Goal: Information Seeking & Learning: Learn about a topic

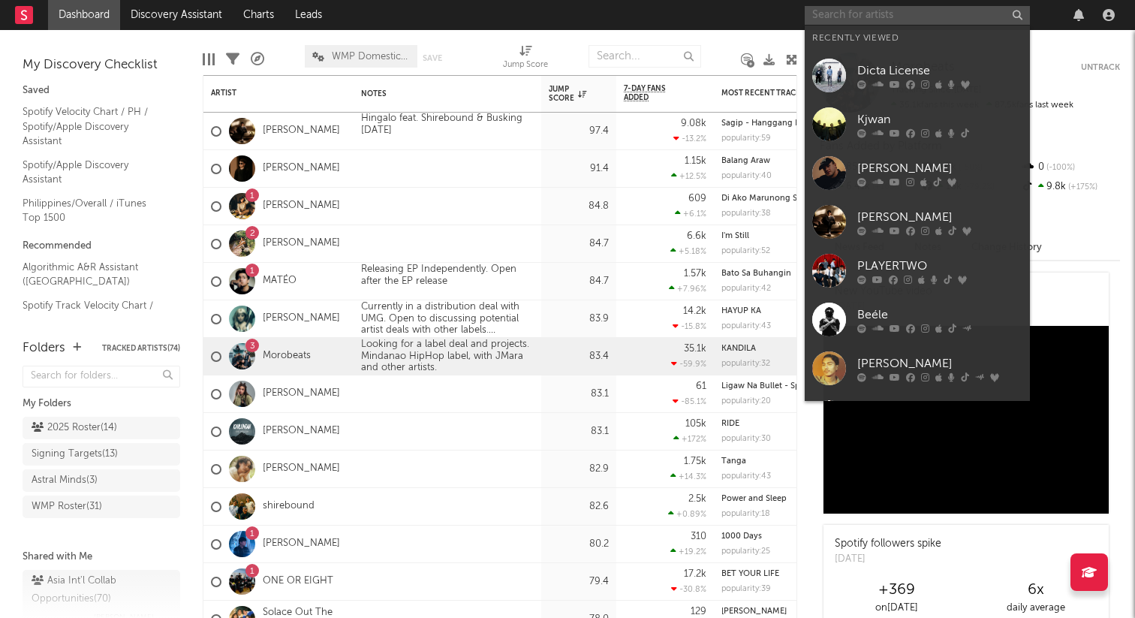
click at [881, 21] on input "text" at bounding box center [917, 15] width 225 height 19
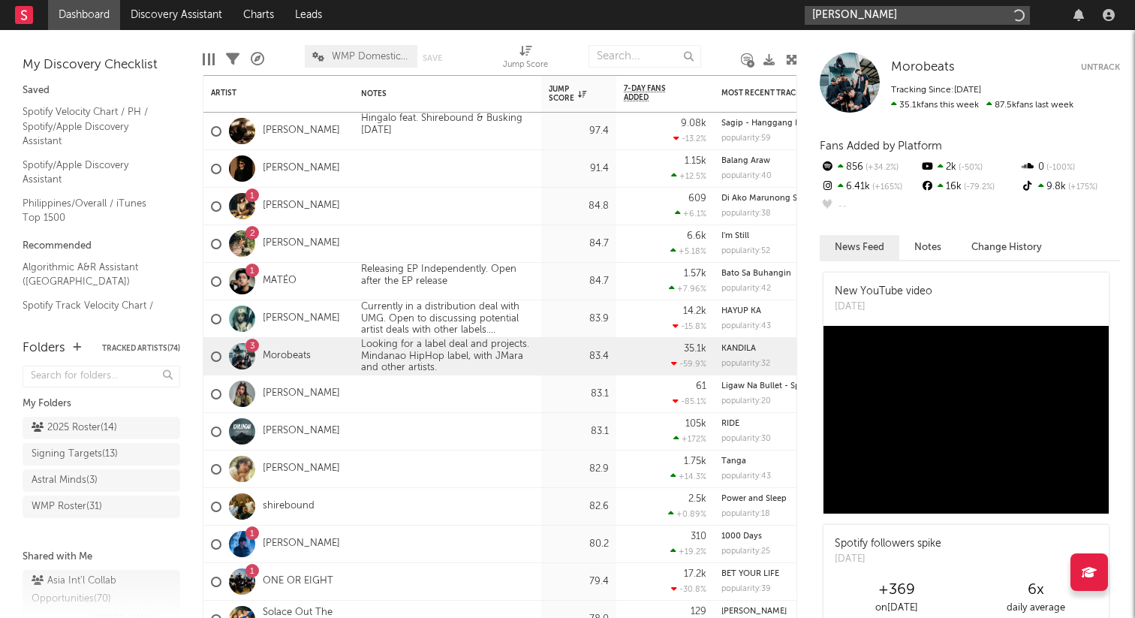
type input "[PERSON_NAME]"
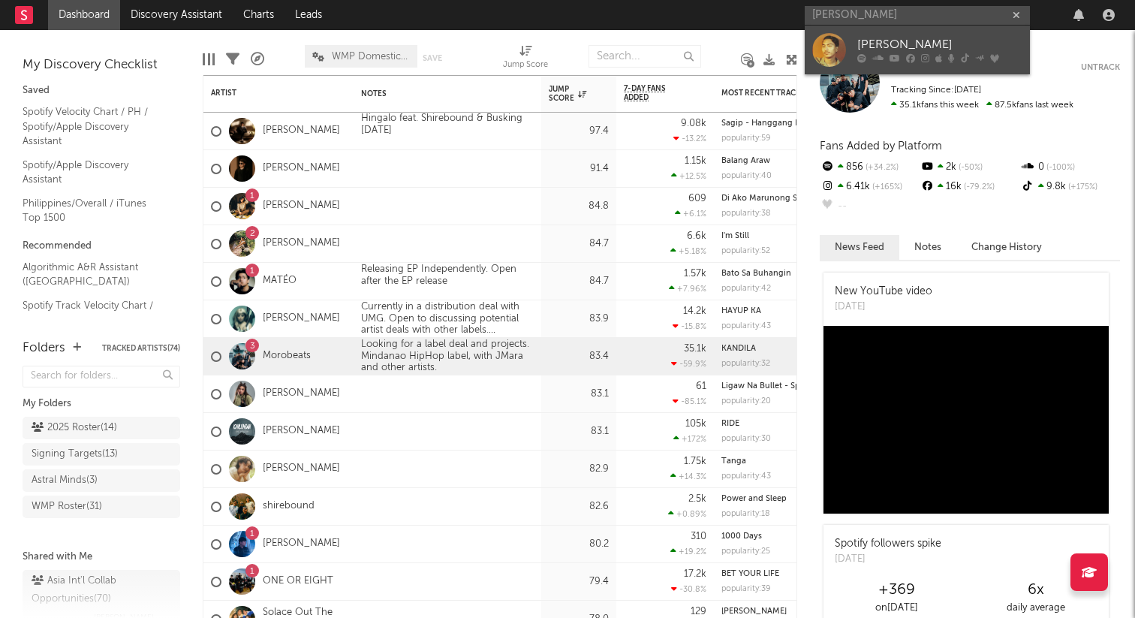
click at [866, 46] on div "[PERSON_NAME]" at bounding box center [939, 45] width 165 height 18
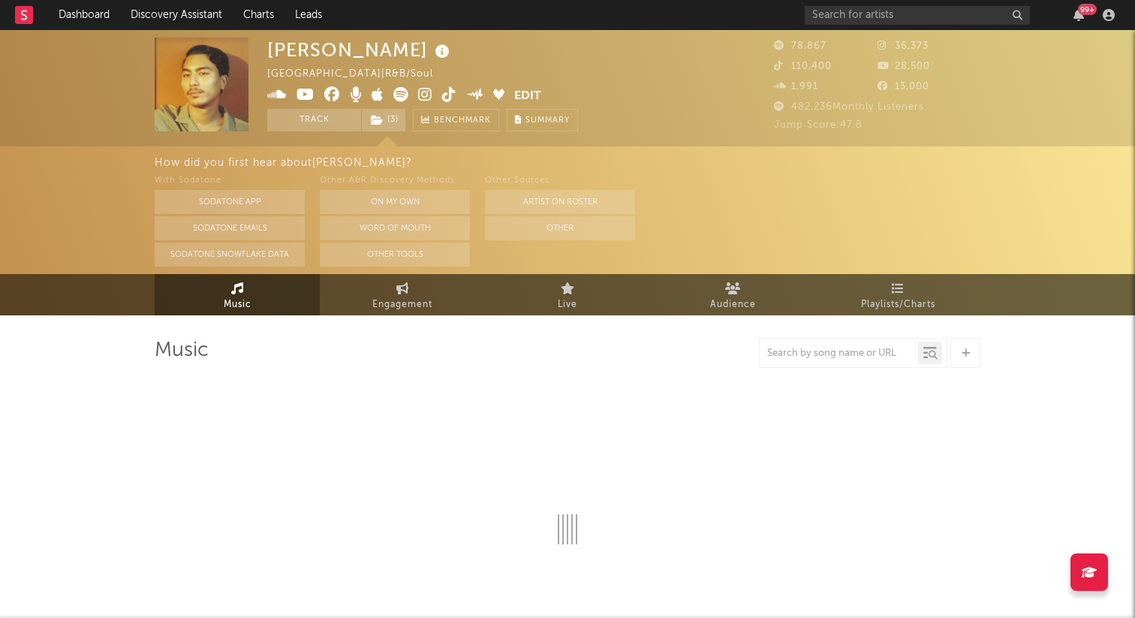
select select "6m"
